Goal: Obtain resource: Download file/media

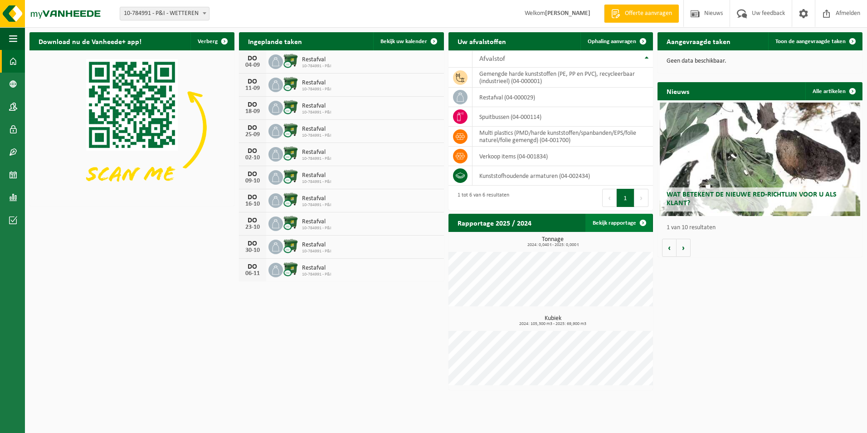
click at [629, 223] on link "Bekijk rapportage" at bounding box center [619, 223] width 67 height 18
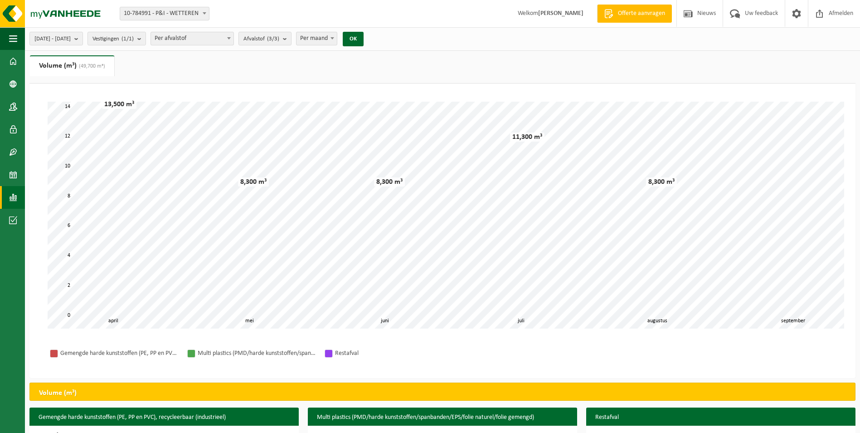
click at [337, 39] on span "Per maand" at bounding box center [317, 38] width 40 height 13
select select "3"
click at [364, 37] on button "OK" at bounding box center [353, 39] width 21 height 15
click at [71, 40] on span "2025-04-01 - 2025-09-02" at bounding box center [52, 39] width 36 height 14
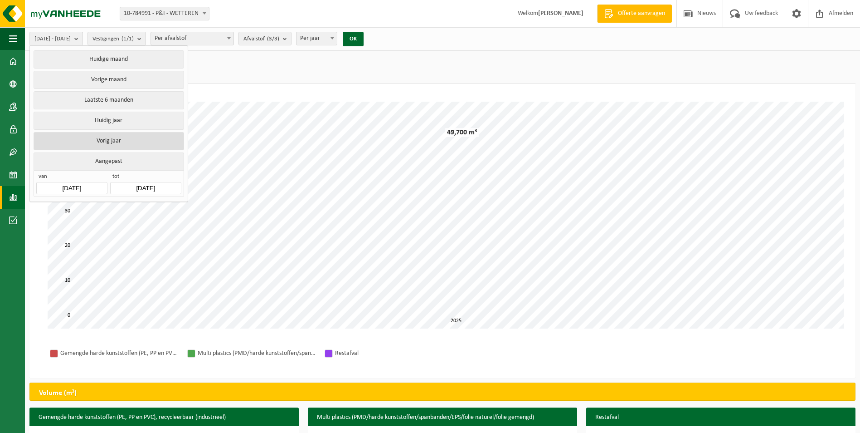
click at [122, 141] on button "Vorig jaar" at bounding box center [109, 141] width 150 height 18
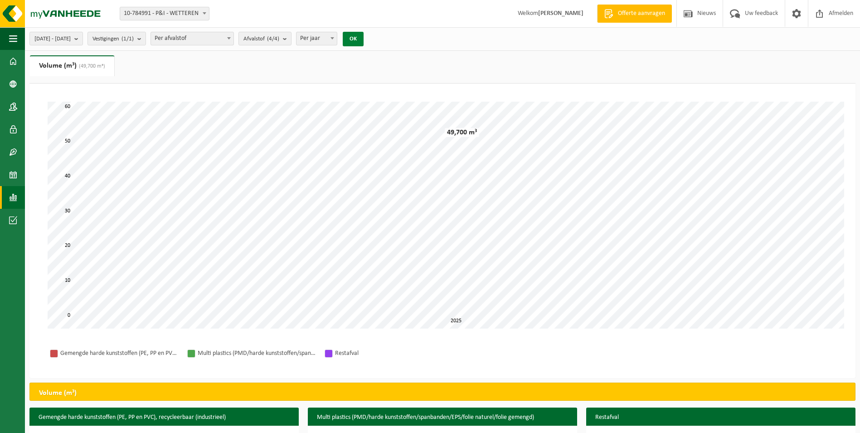
click at [364, 36] on button "OK" at bounding box center [353, 39] width 21 height 15
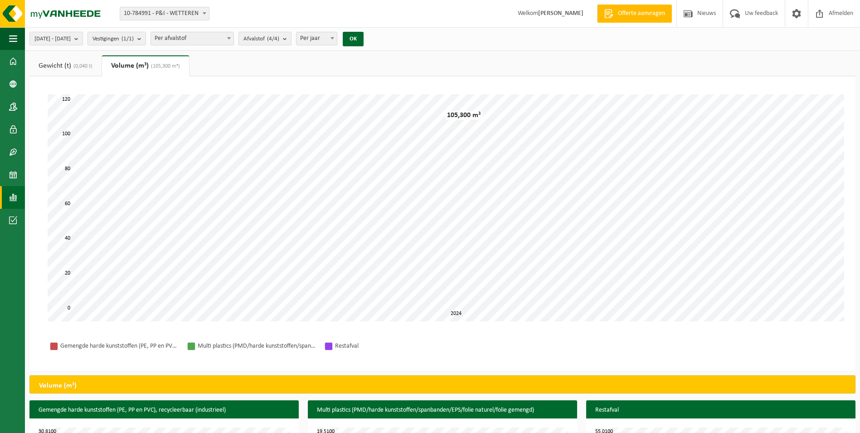
click at [63, 65] on link "Gewicht (t) (0,040 t)" at bounding box center [65, 65] width 72 height 21
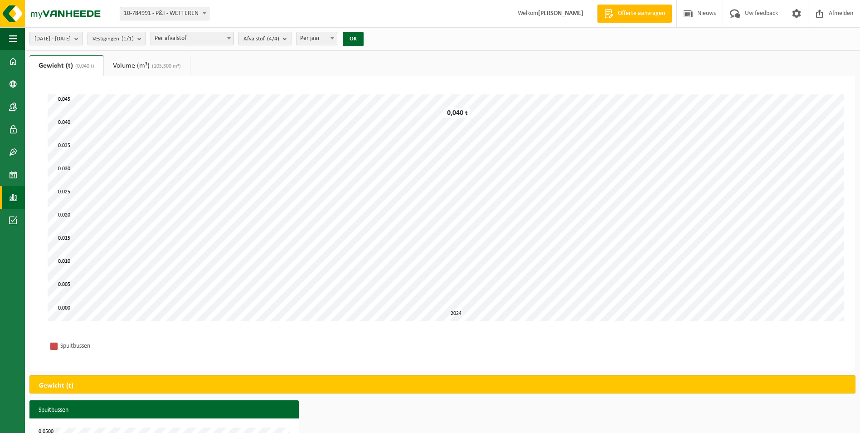
click at [148, 66] on link "Volume (m³) (105,300 m³)" at bounding box center [147, 65] width 86 height 21
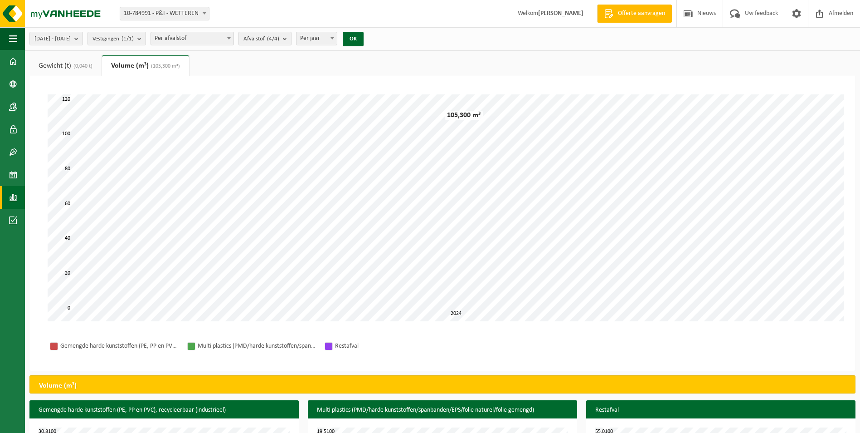
click at [279, 41] on count "(4/4)" at bounding box center [273, 39] width 12 height 6
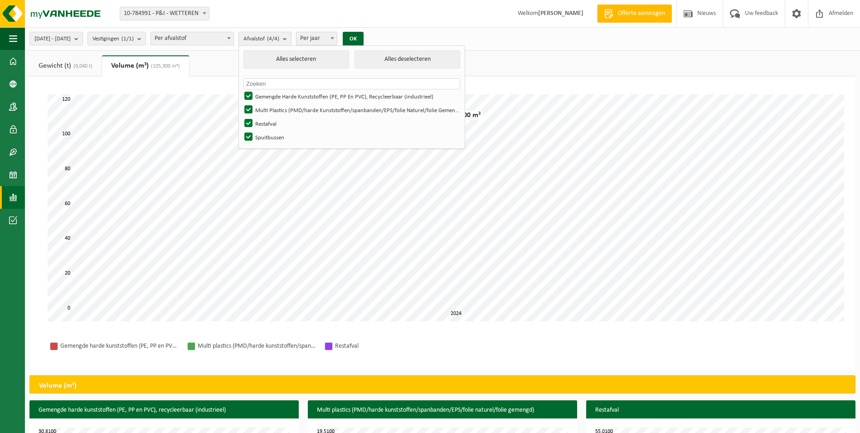
click at [279, 41] on count "(4/4)" at bounding box center [273, 39] width 12 height 6
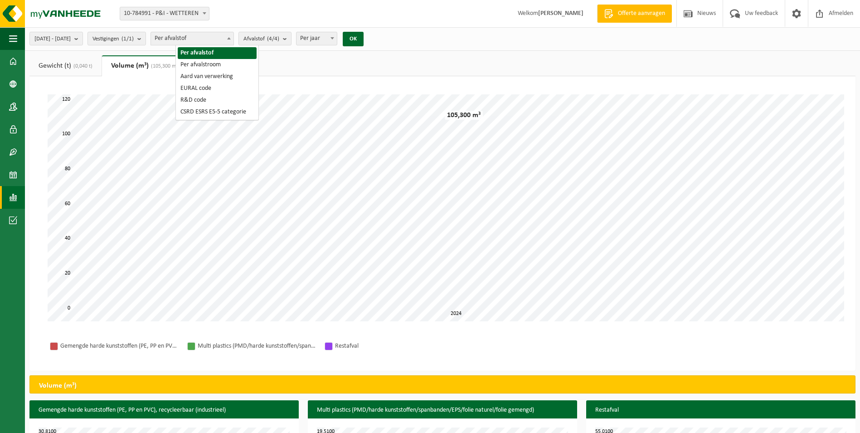
click at [234, 44] on span "Per afvalstof" at bounding box center [192, 38] width 83 height 13
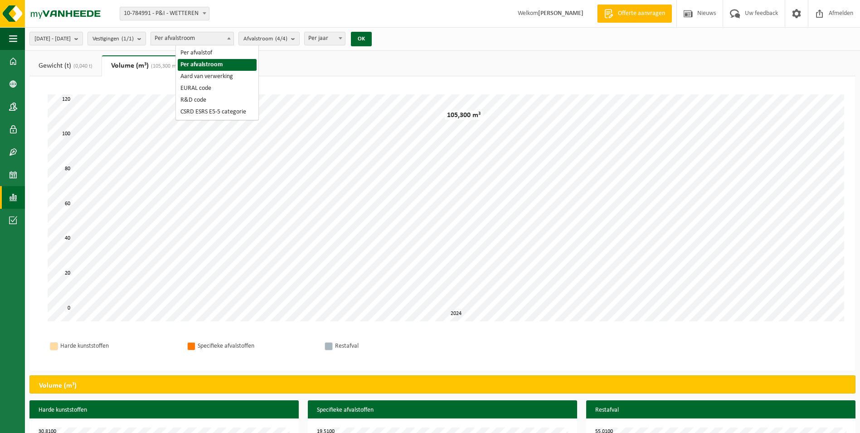
click at [220, 38] on span "Per afvalstroom" at bounding box center [192, 38] width 83 height 13
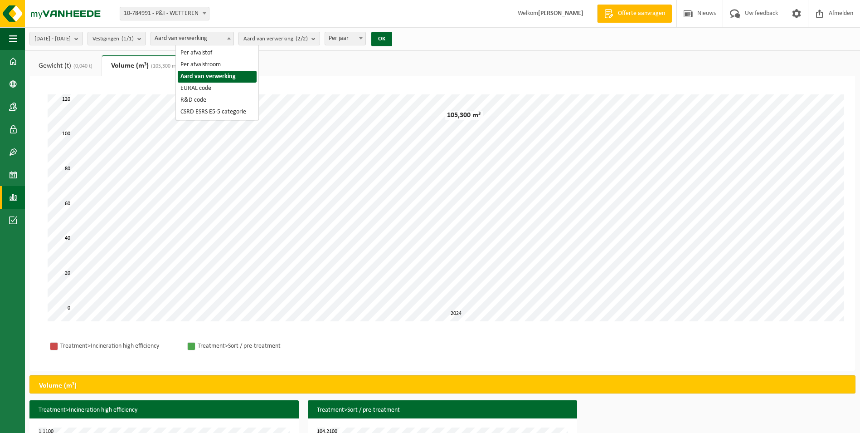
click at [220, 40] on span "Aard van verwerking" at bounding box center [192, 38] width 83 height 13
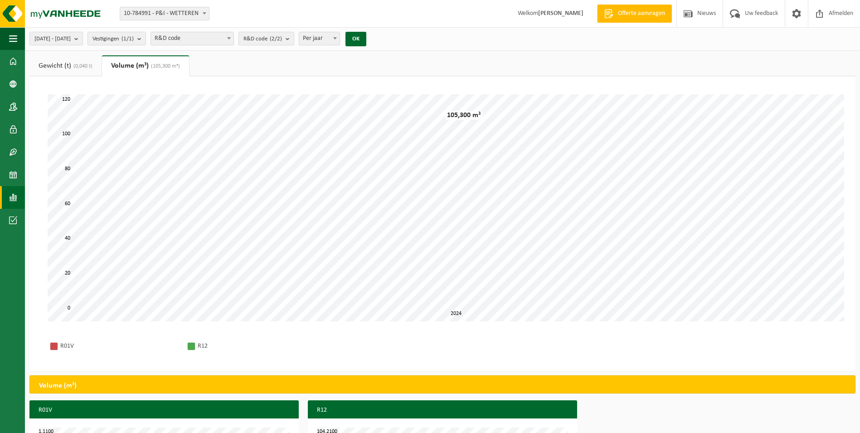
click at [224, 38] on span "R&D code" at bounding box center [192, 38] width 83 height 13
select select "1"
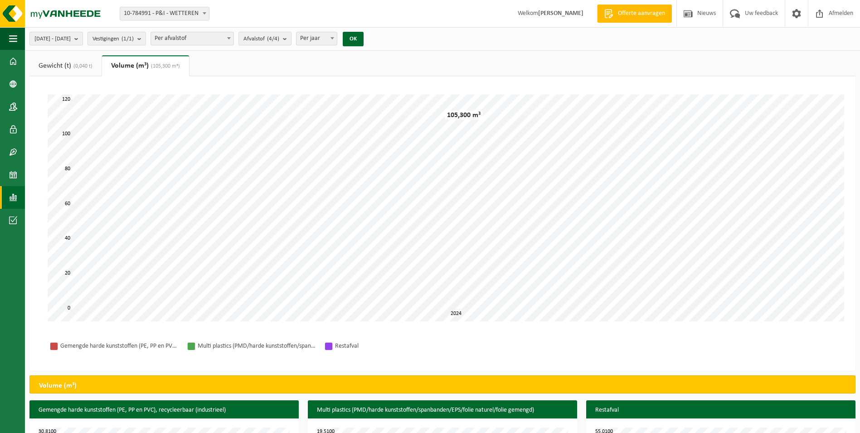
click at [72, 67] on link "Gewicht (t) (0,040 t)" at bounding box center [65, 65] width 72 height 21
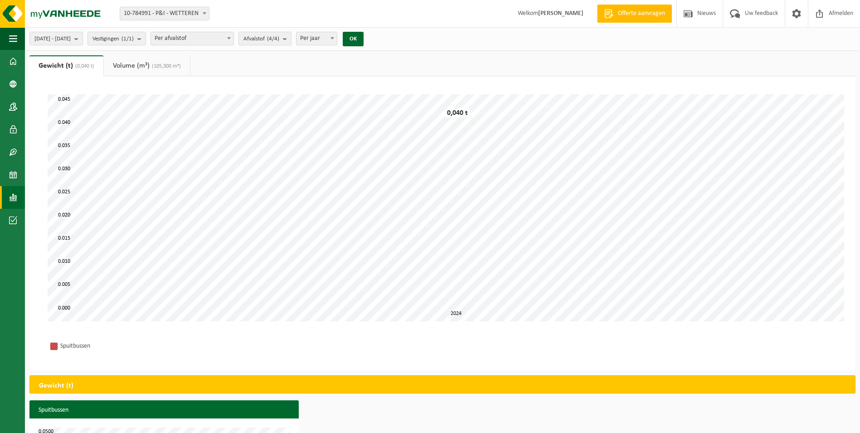
click at [141, 68] on link "Volume (m³) (105,300 m³)" at bounding box center [147, 65] width 86 height 21
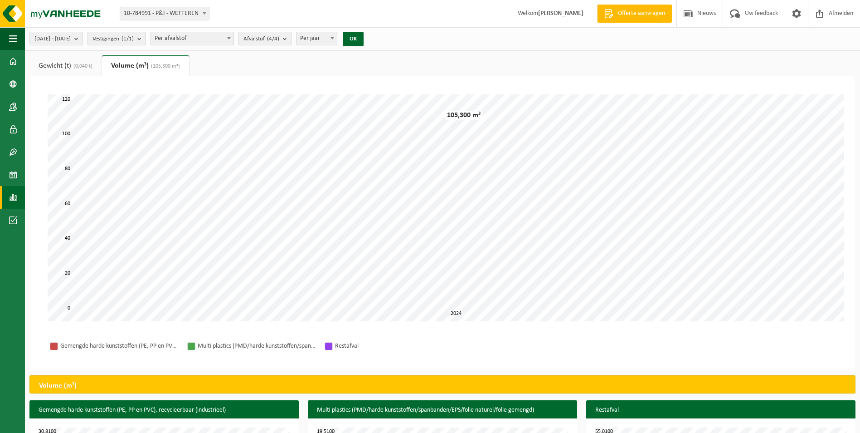
click at [61, 61] on link "Gewicht (t) (0,040 t)" at bounding box center [65, 65] width 72 height 21
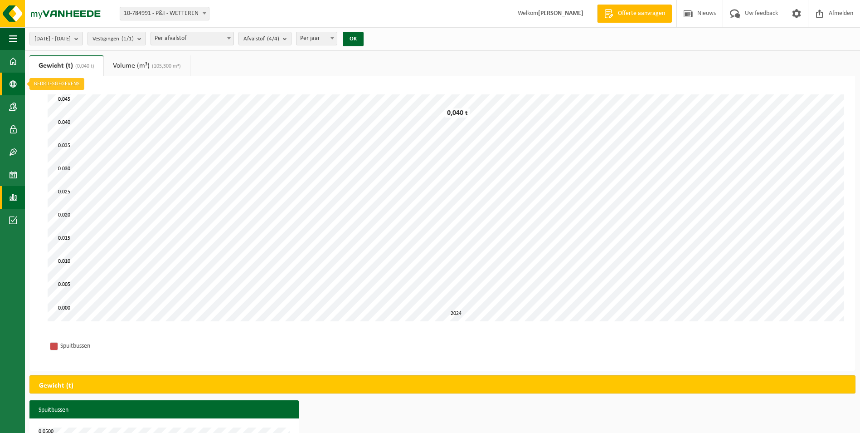
click at [15, 86] on span at bounding box center [13, 84] width 8 height 23
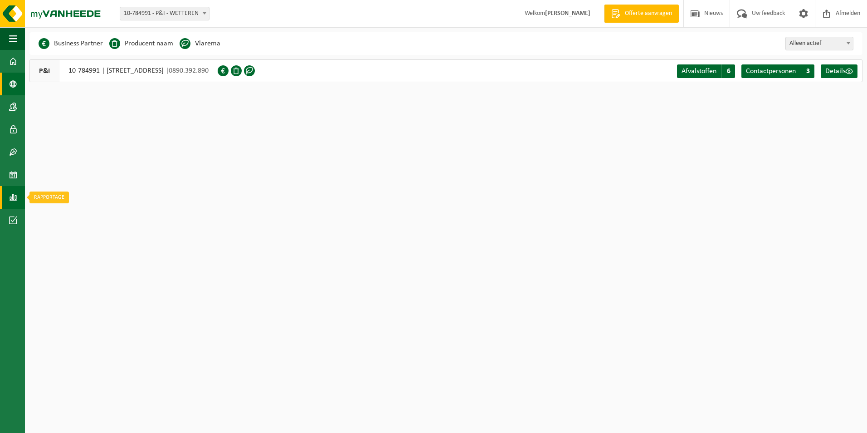
click at [14, 199] on span at bounding box center [13, 197] width 8 height 23
click at [77, 216] on span "In lijstvorm" at bounding box center [69, 216] width 32 height 17
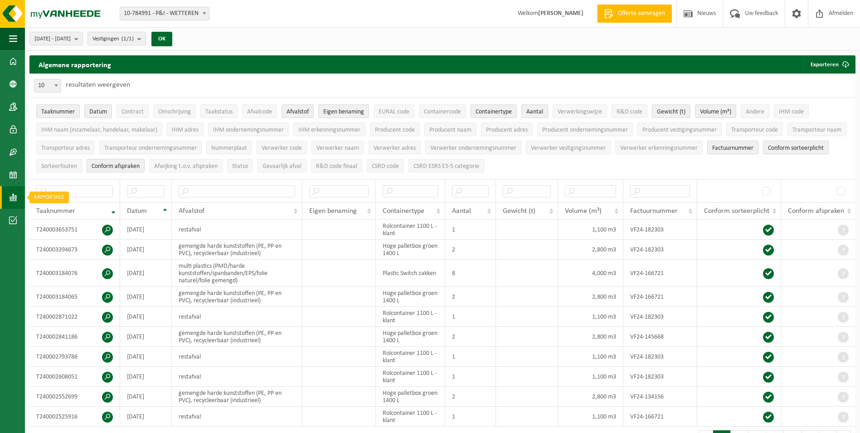
click at [17, 201] on link "Rapportage" at bounding box center [12, 197] width 25 height 23
click at [59, 220] on span "In lijstvorm" at bounding box center [69, 216] width 32 height 17
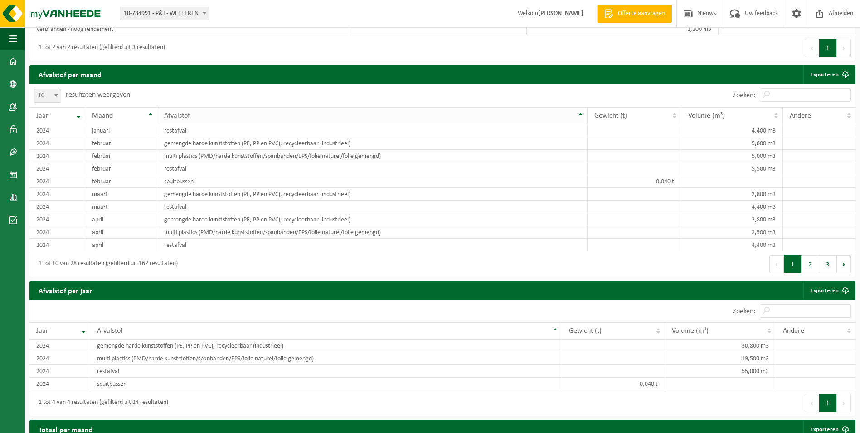
scroll to position [706, 0]
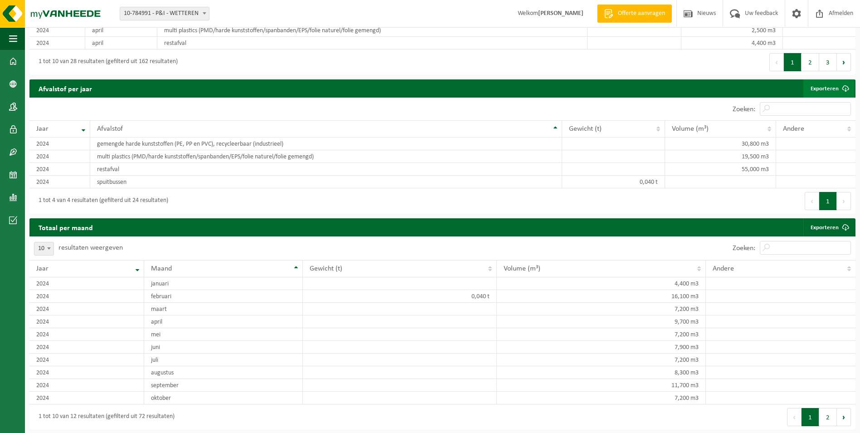
click at [828, 87] on link "Exporteren" at bounding box center [829, 88] width 51 height 18
